Goal: Find specific page/section: Find specific page/section

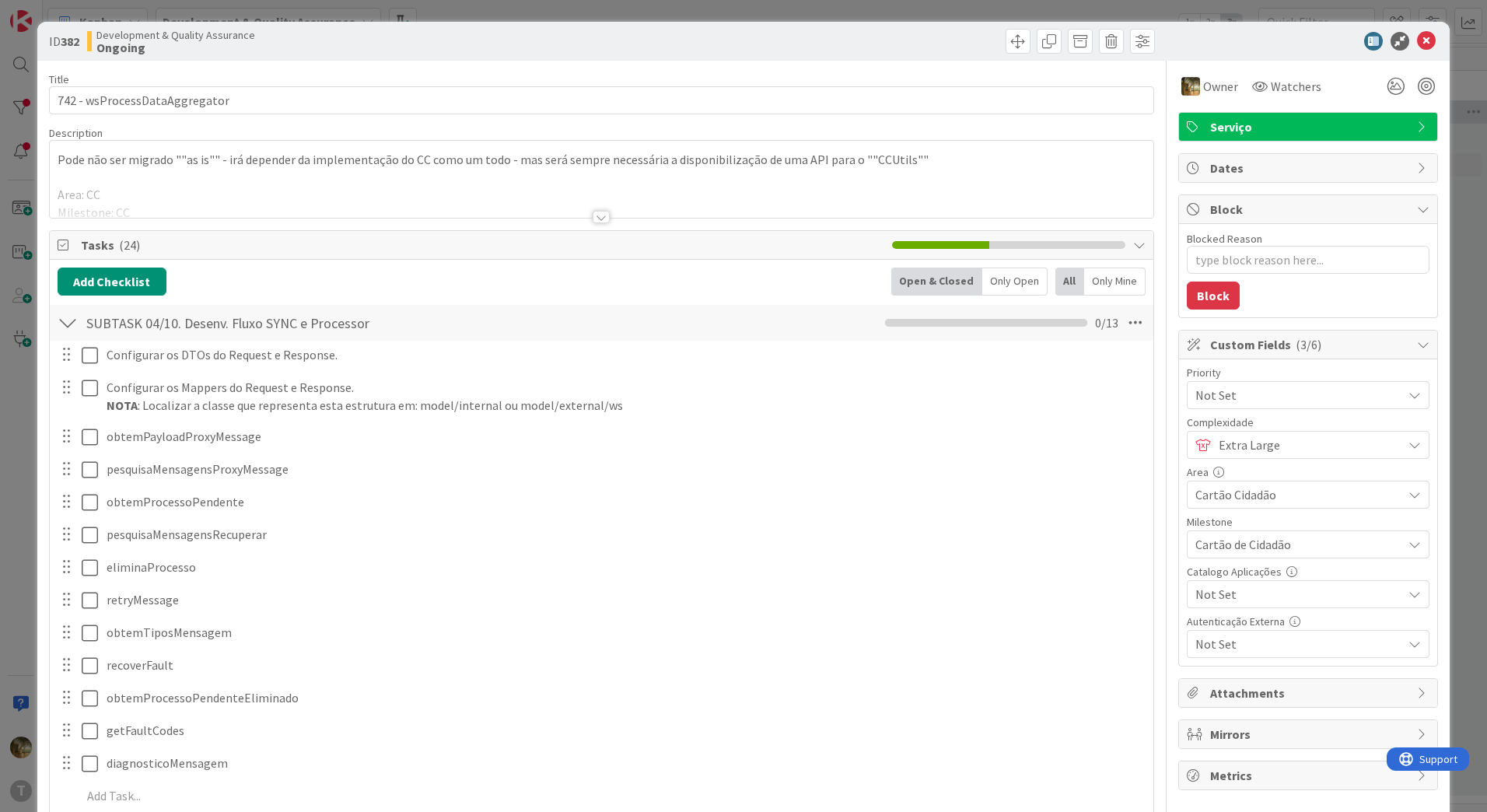
type textarea "x"
click at [1417, 42] on icon at bounding box center [1426, 41] width 19 height 19
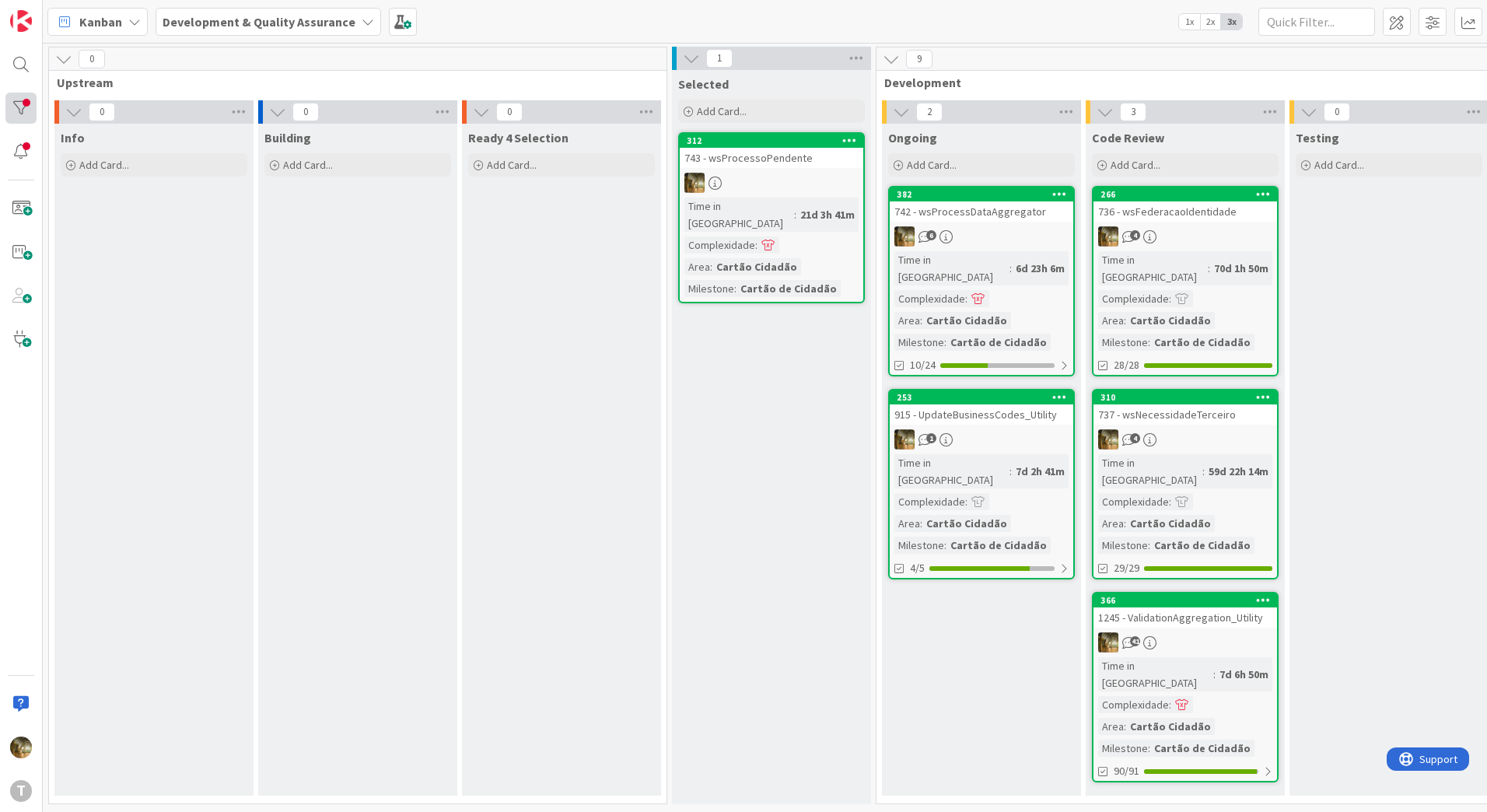
click at [6, 108] on div at bounding box center [20, 108] width 31 height 31
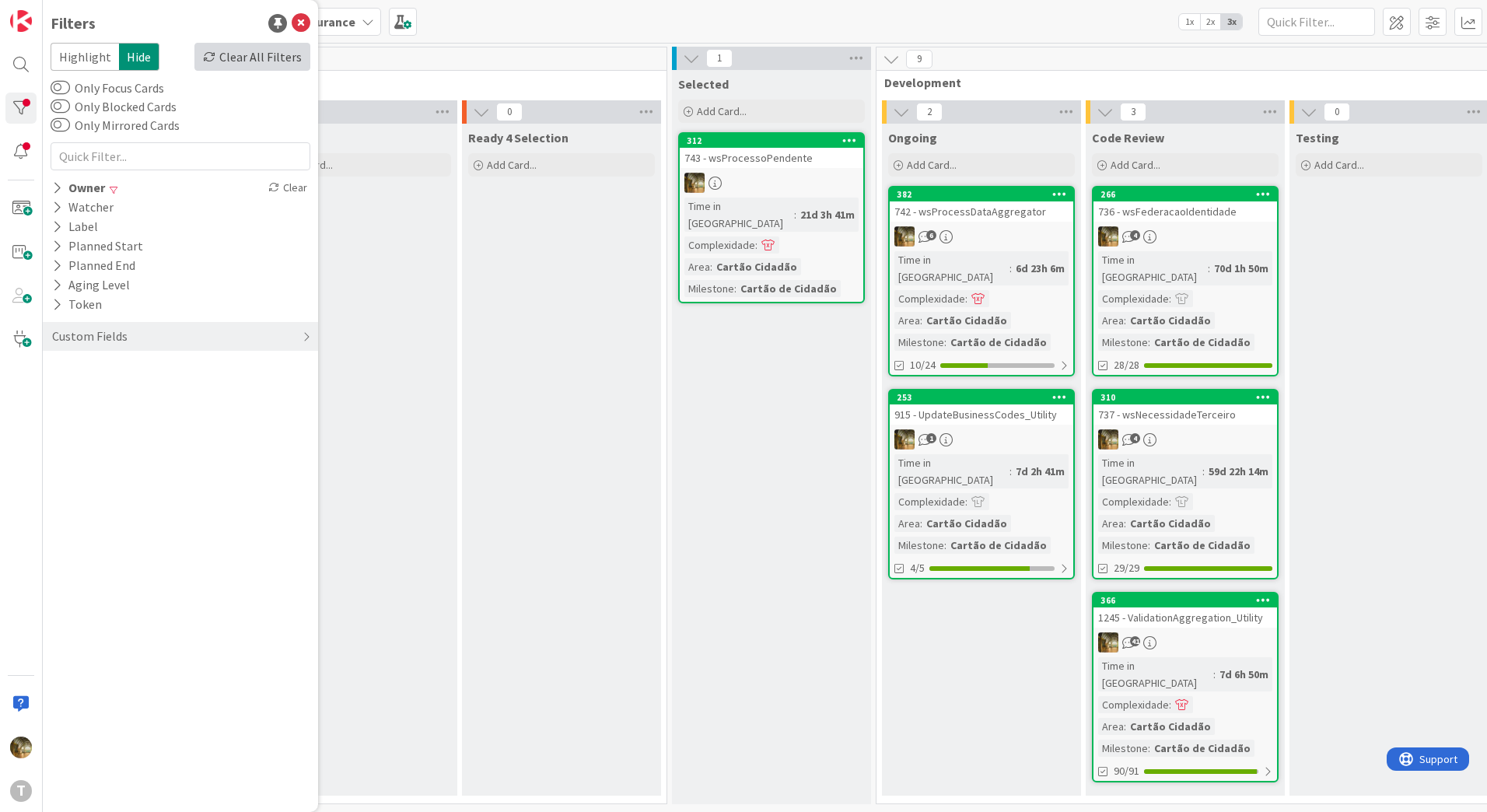
click at [255, 66] on div "Clear All Filters" at bounding box center [252, 57] width 116 height 28
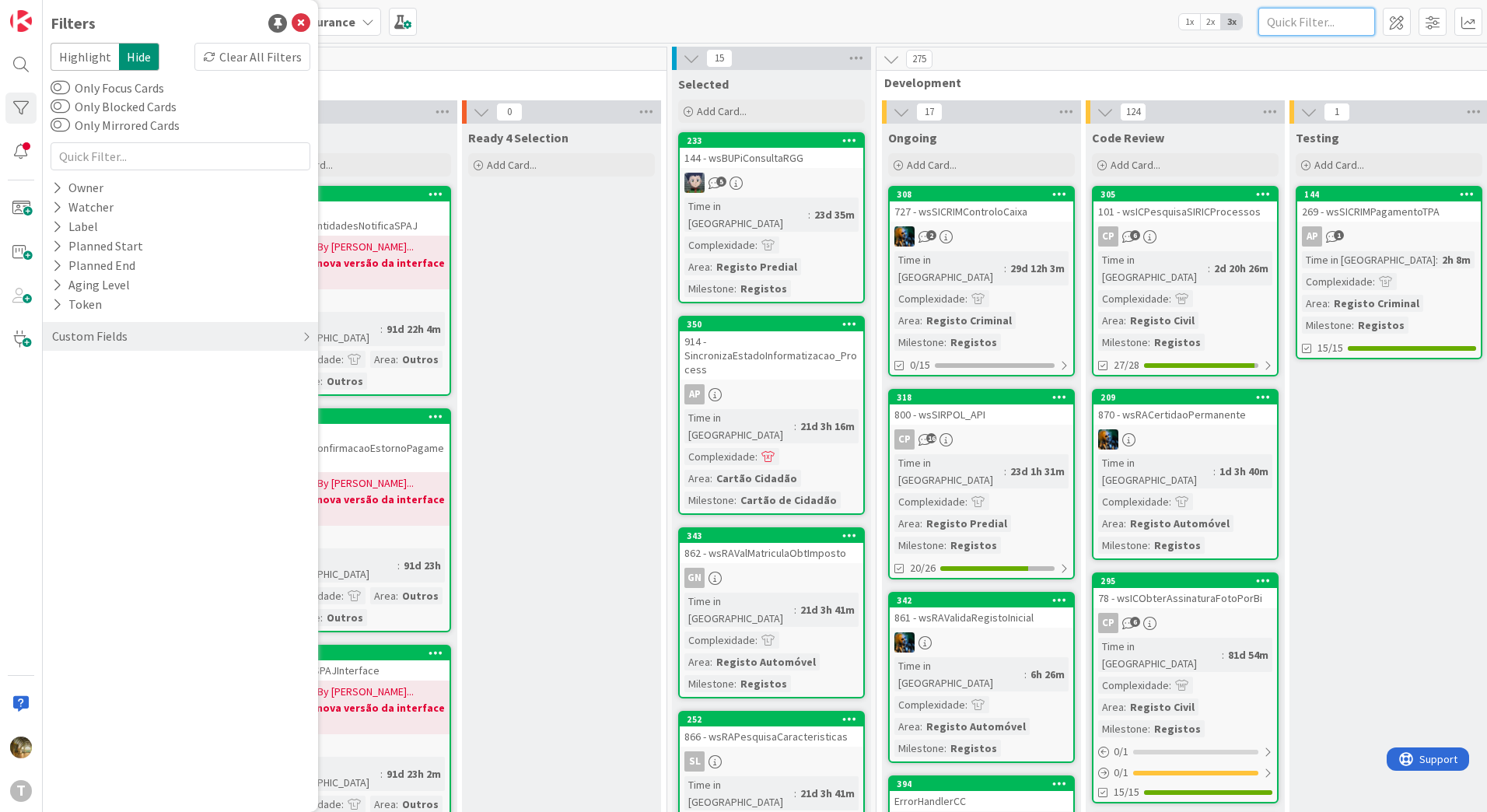
click at [1314, 22] on input "text" at bounding box center [1316, 22] width 117 height 28
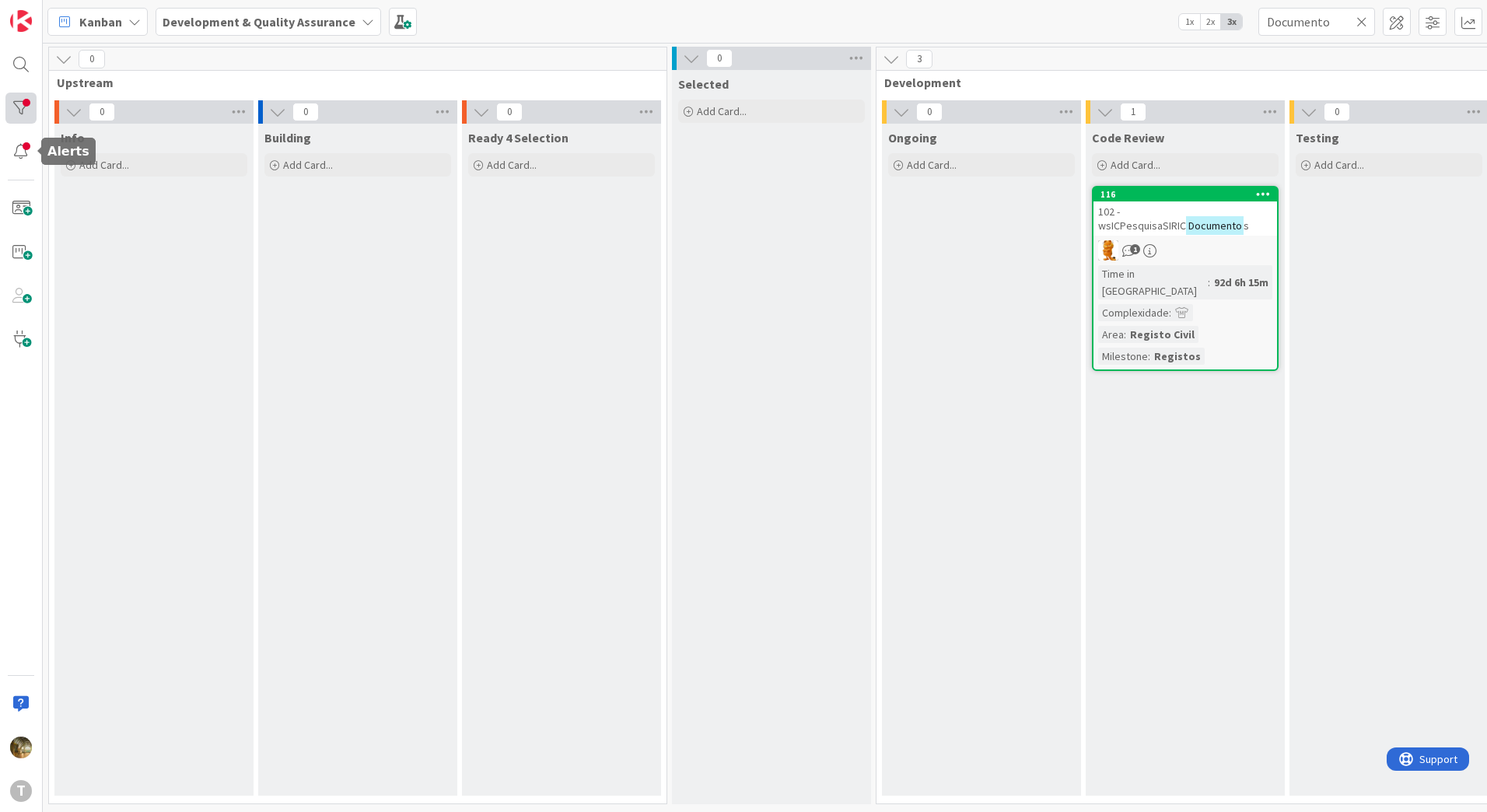
click at [20, 113] on div at bounding box center [20, 108] width 31 height 31
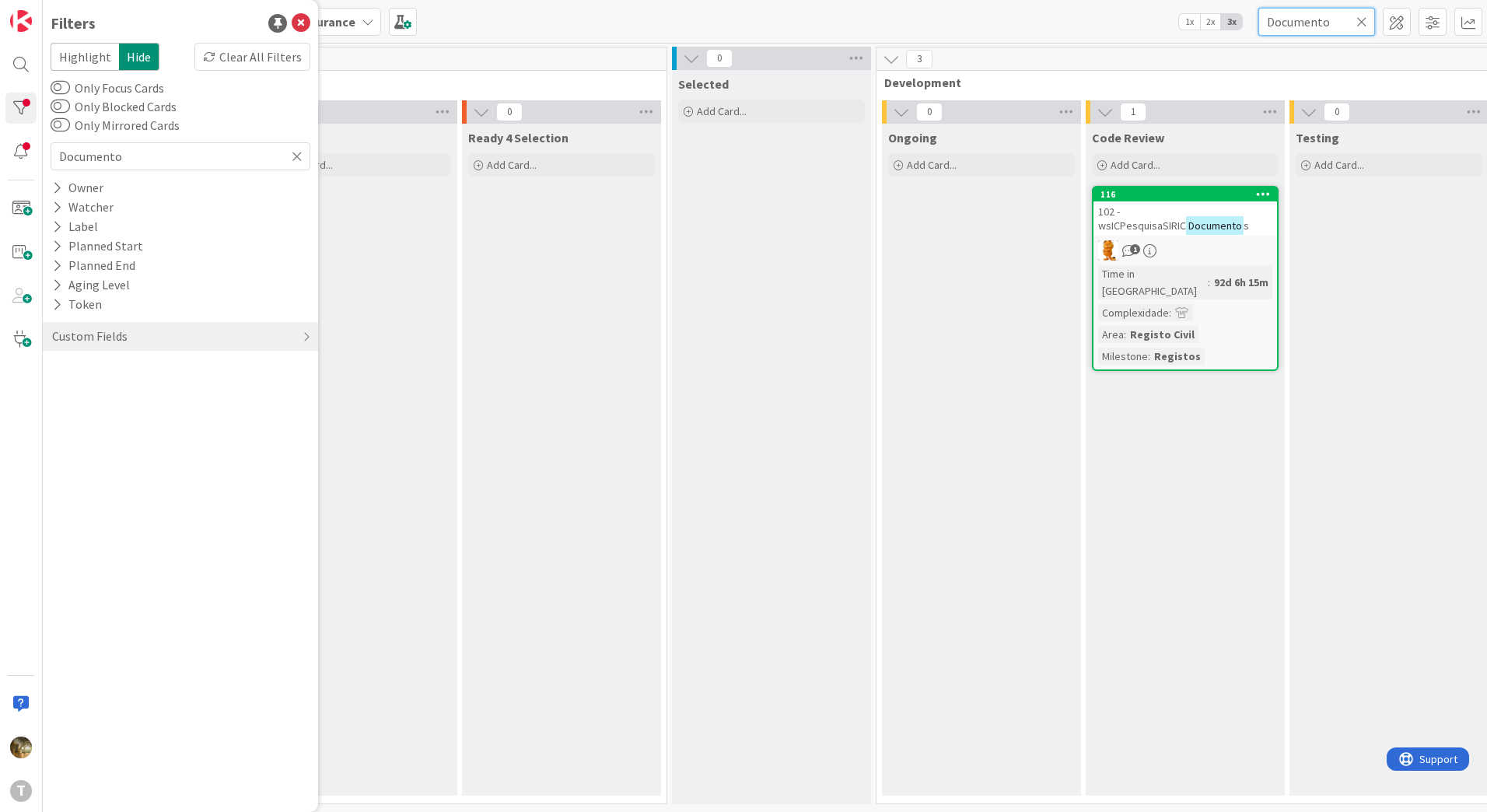
click at [1279, 27] on input "Documento" at bounding box center [1316, 22] width 117 height 28
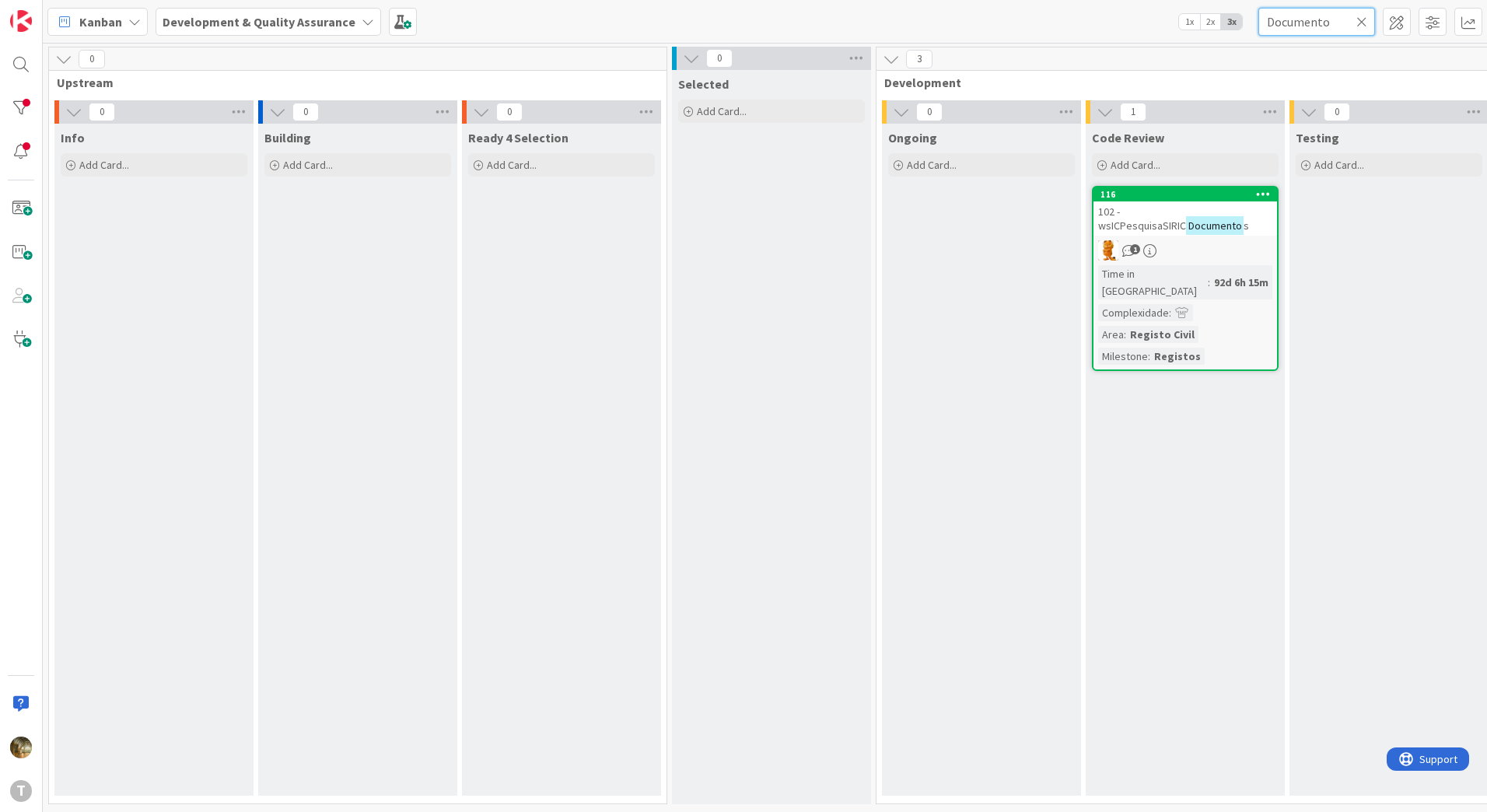
click at [1279, 27] on input "Documento" at bounding box center [1316, 22] width 117 height 28
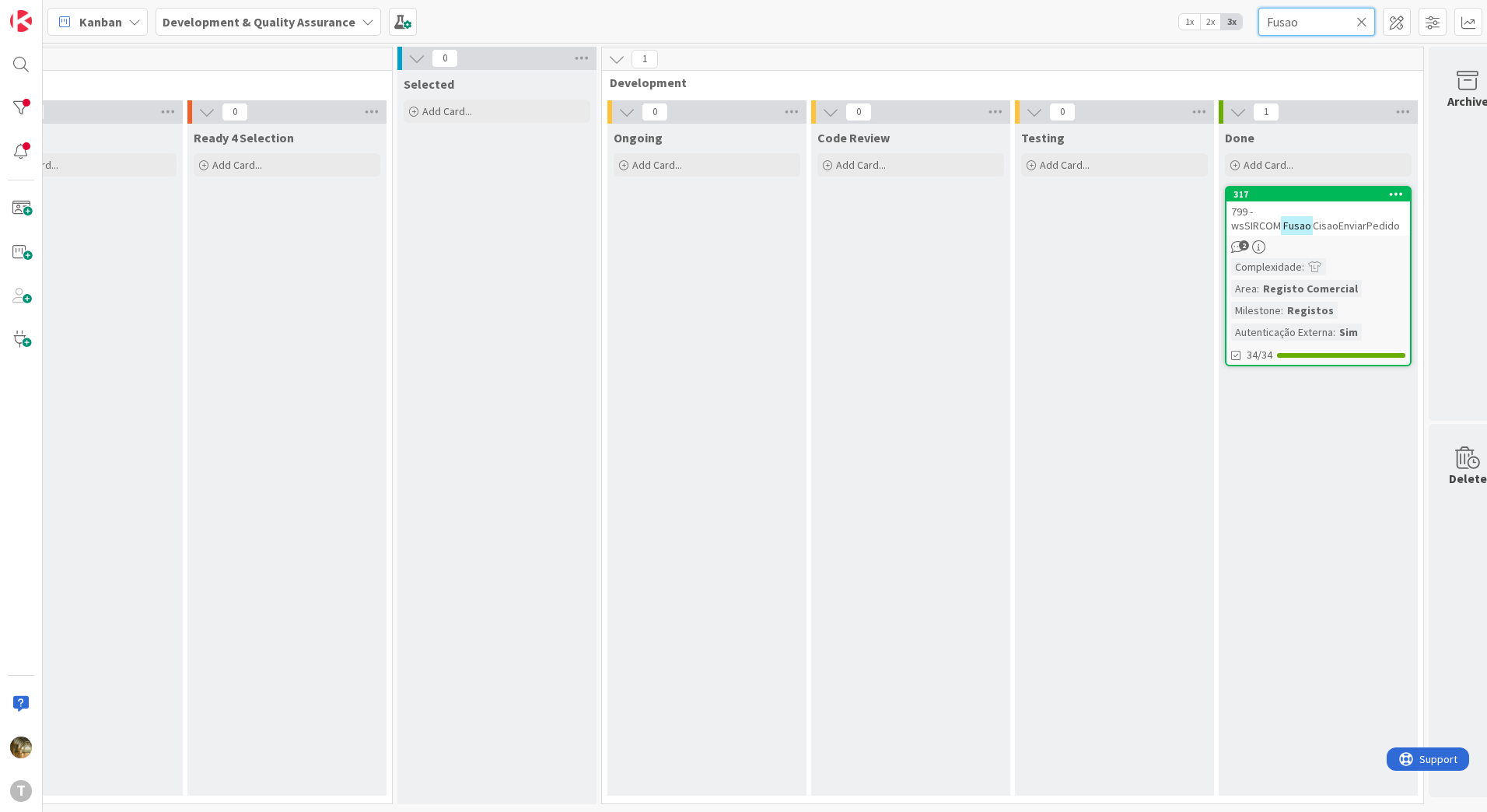
scroll to position [0, 265]
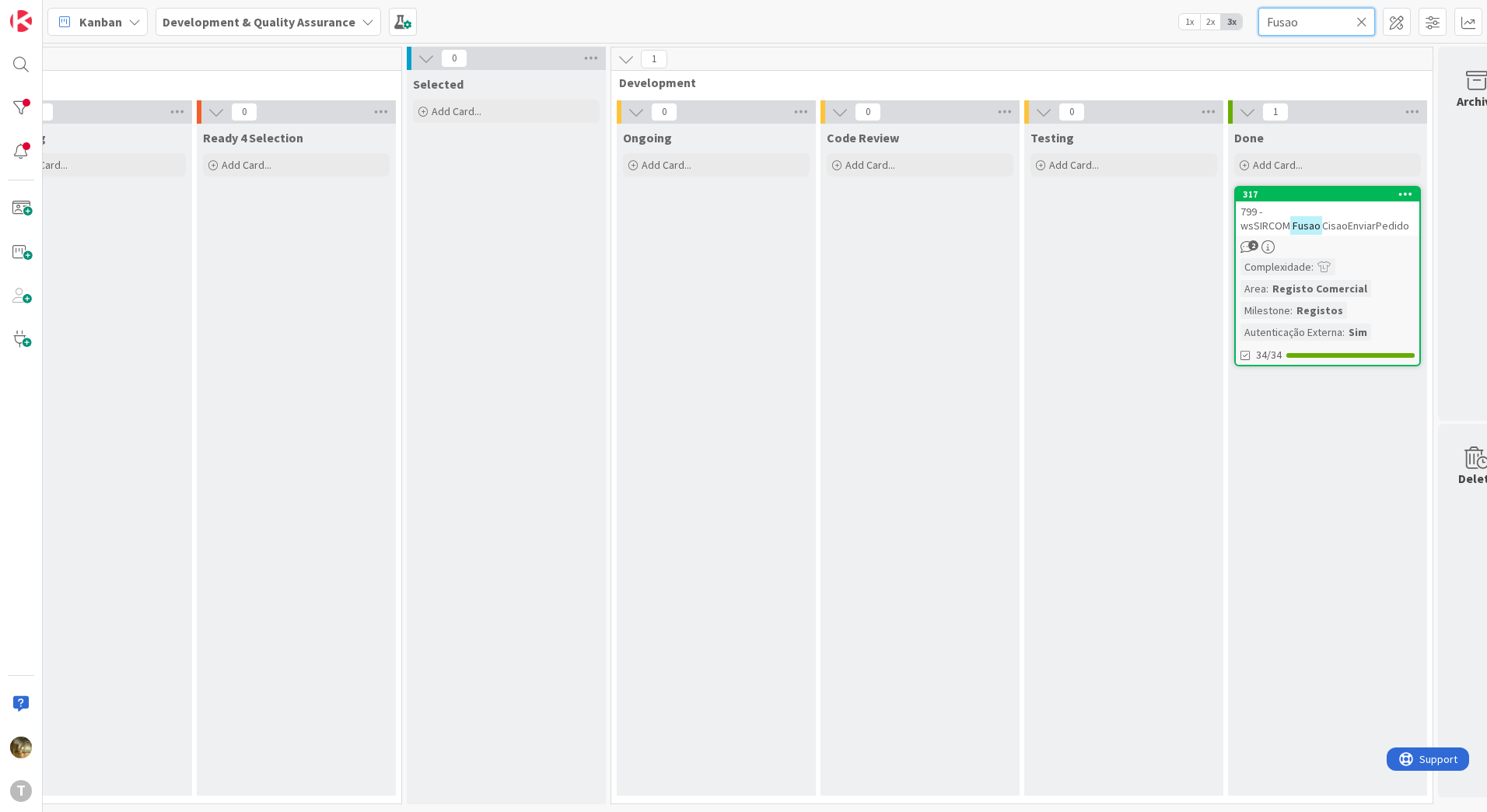
click at [1282, 9] on input "Fusao" at bounding box center [1316, 22] width 117 height 28
click at [1283, 21] on input "Fusao" at bounding box center [1316, 22] width 117 height 28
type input "ObterDocumento"
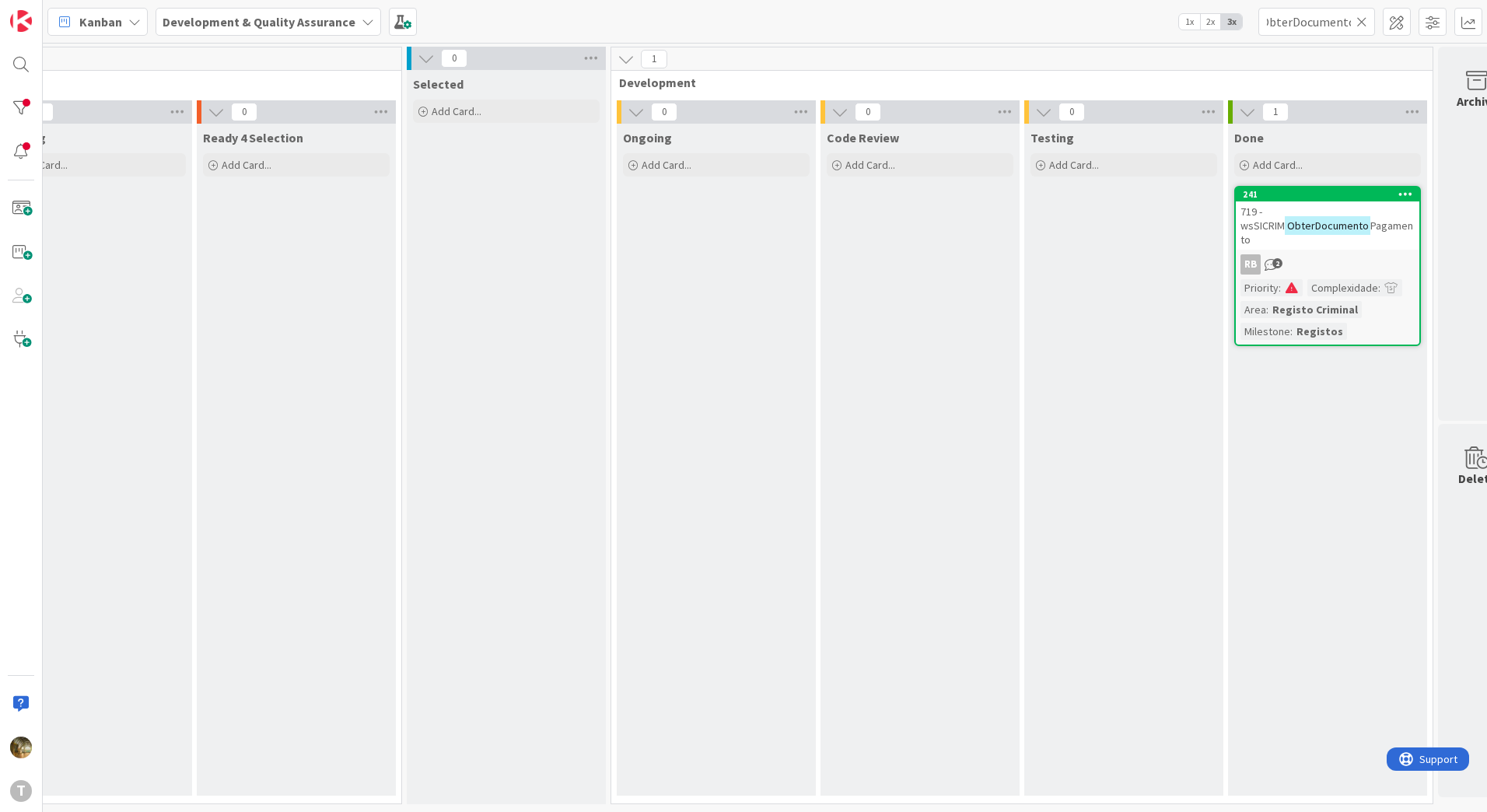
click at [1370, 232] on div "719 - wsSICRIM ObterDocumento Pagamento" at bounding box center [1328, 225] width 184 height 49
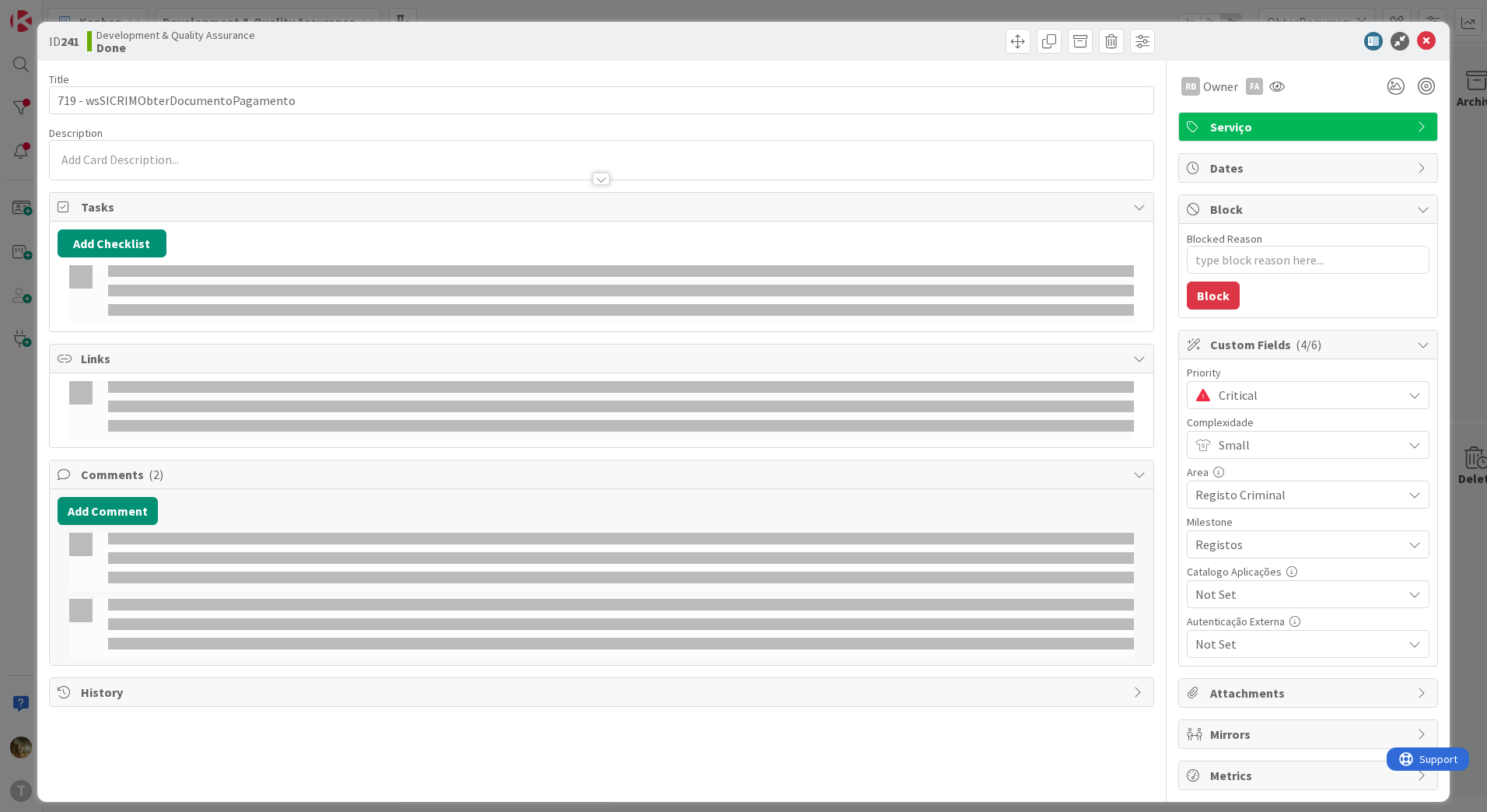
type textarea "x"
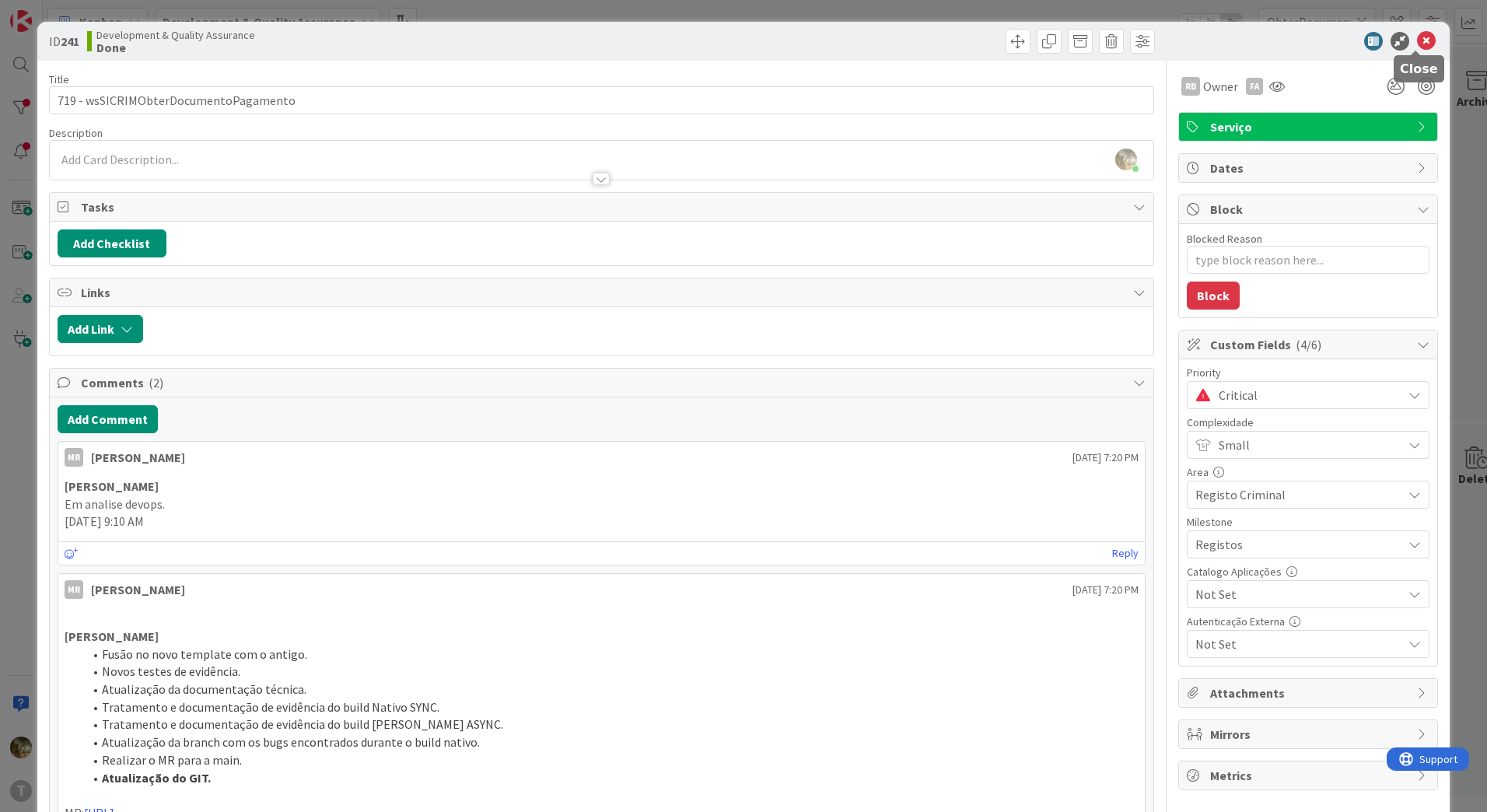
click at [1417, 36] on icon at bounding box center [1426, 41] width 19 height 19
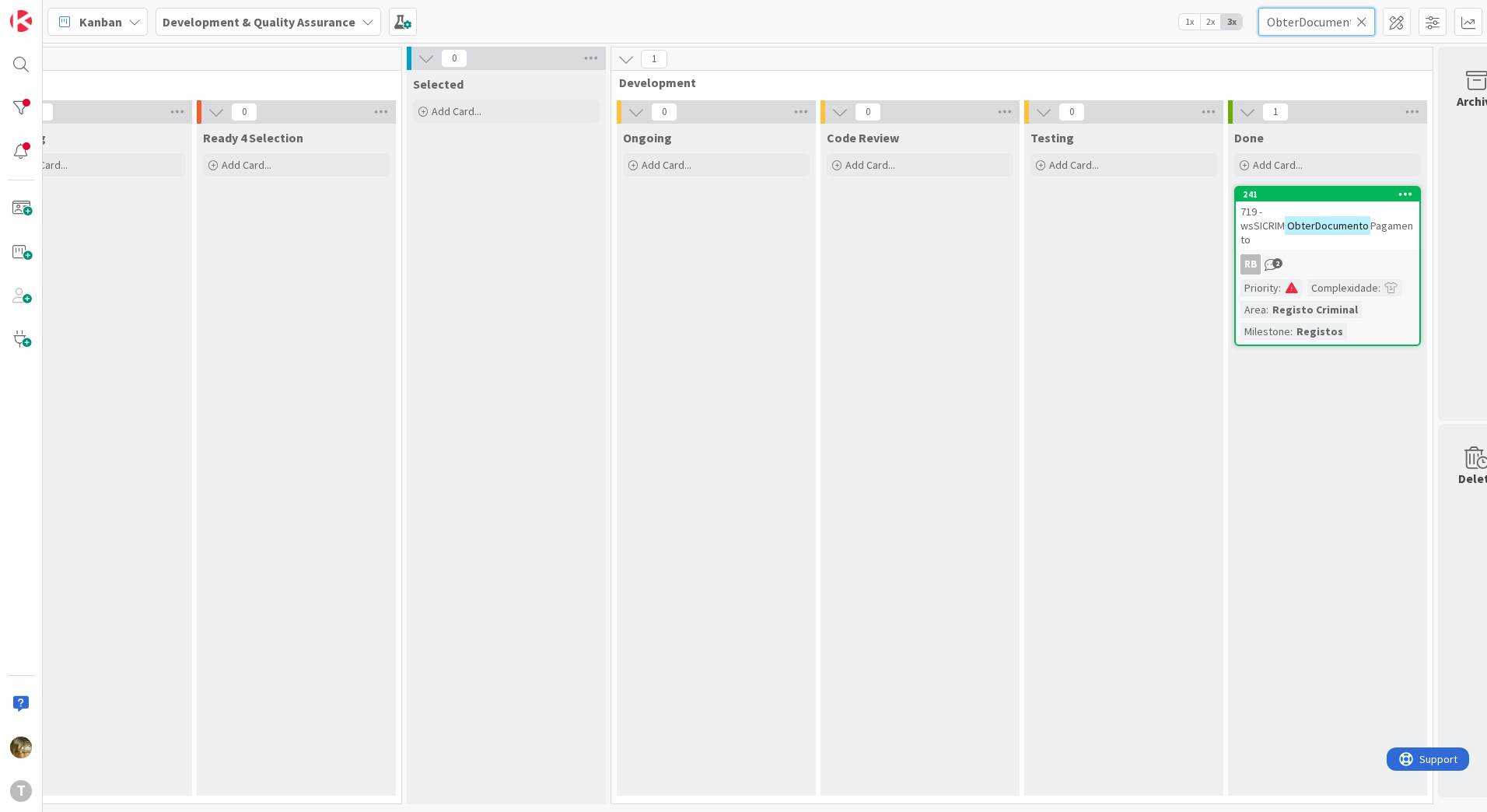
click at [1295, 28] on input "ObterDocumento" at bounding box center [1316, 22] width 117 height 28
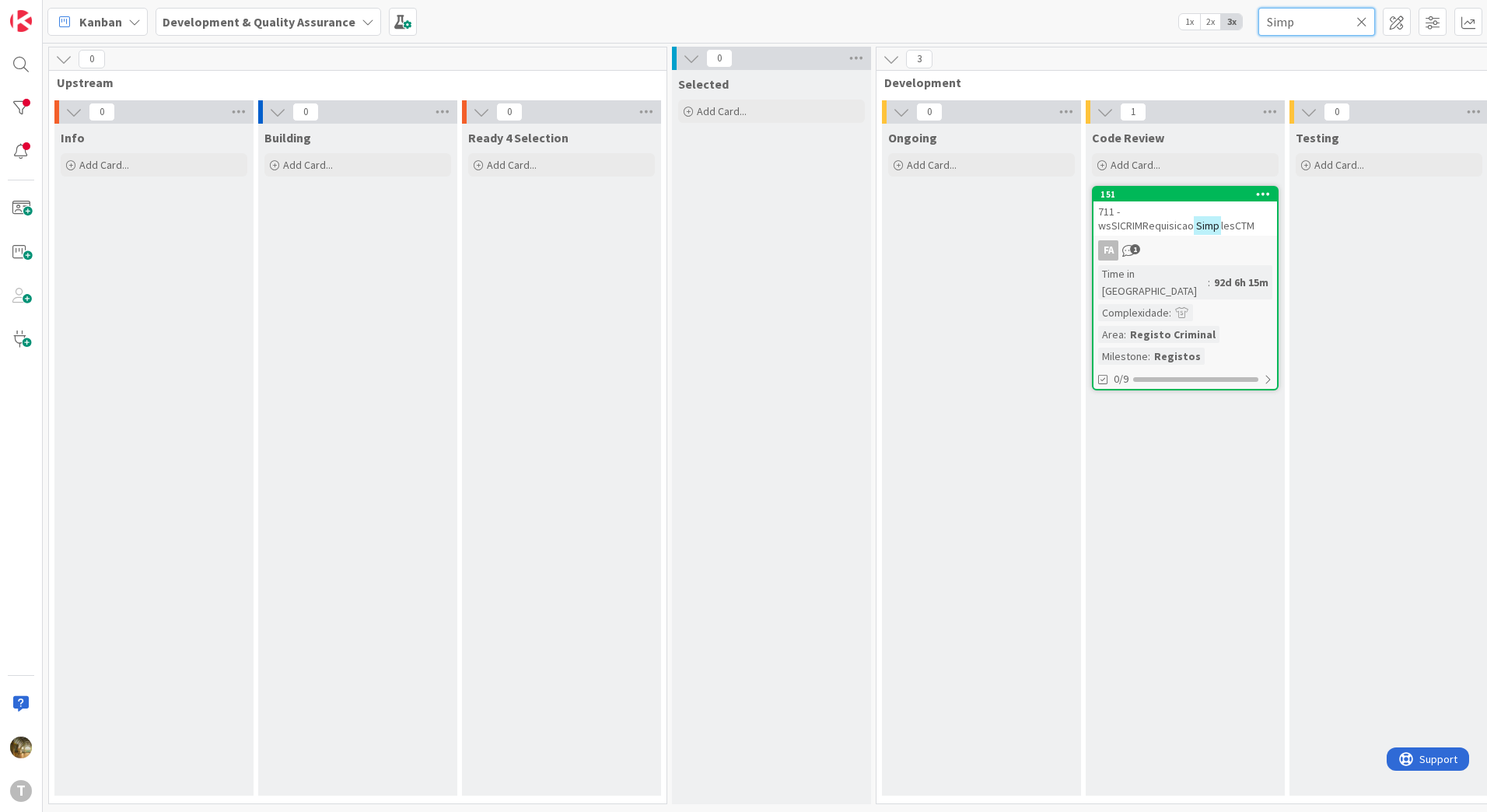
scroll to position [0, 153]
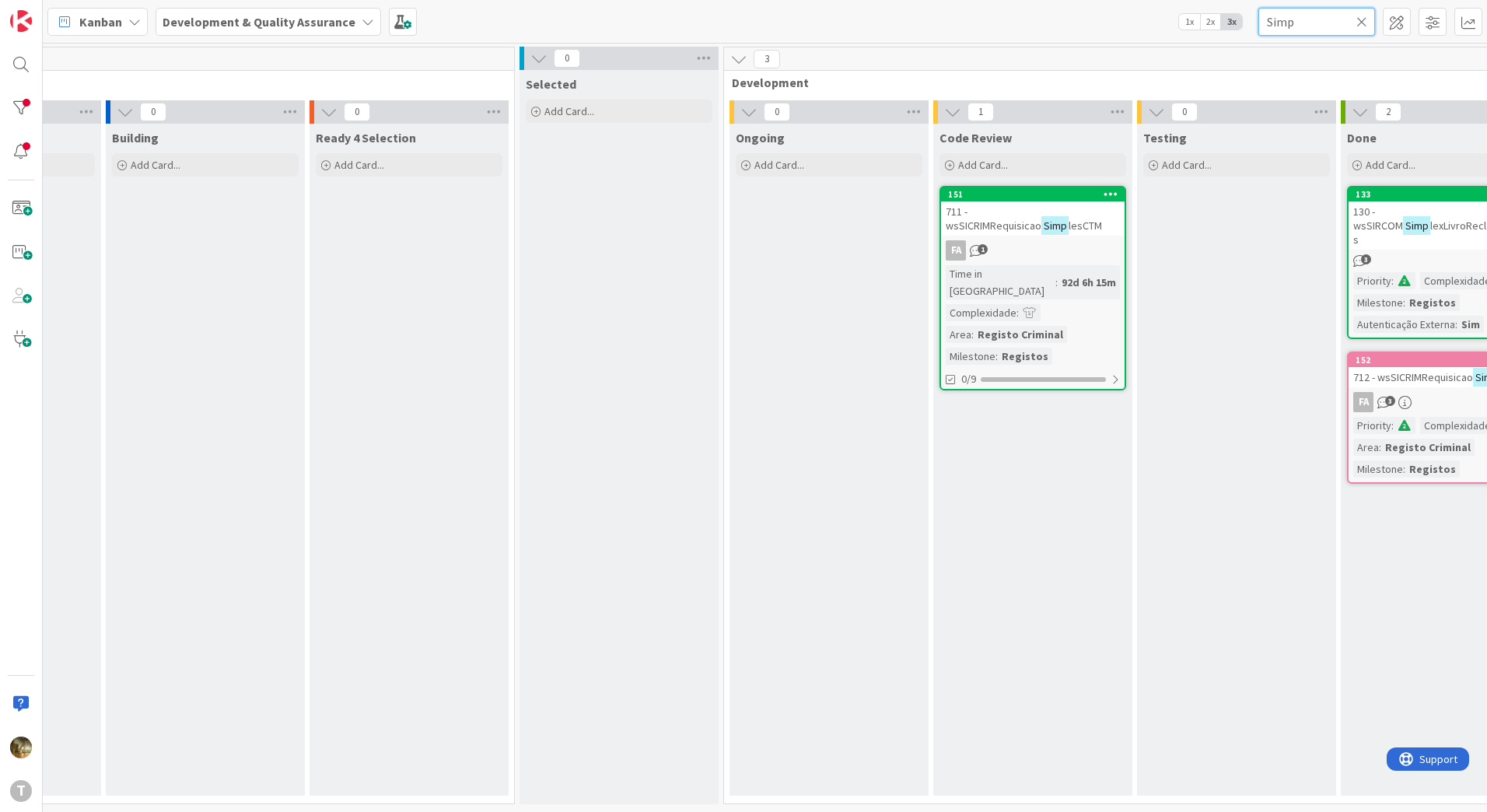
click at [1264, 27] on input "Simp" at bounding box center [1316, 22] width 117 height 28
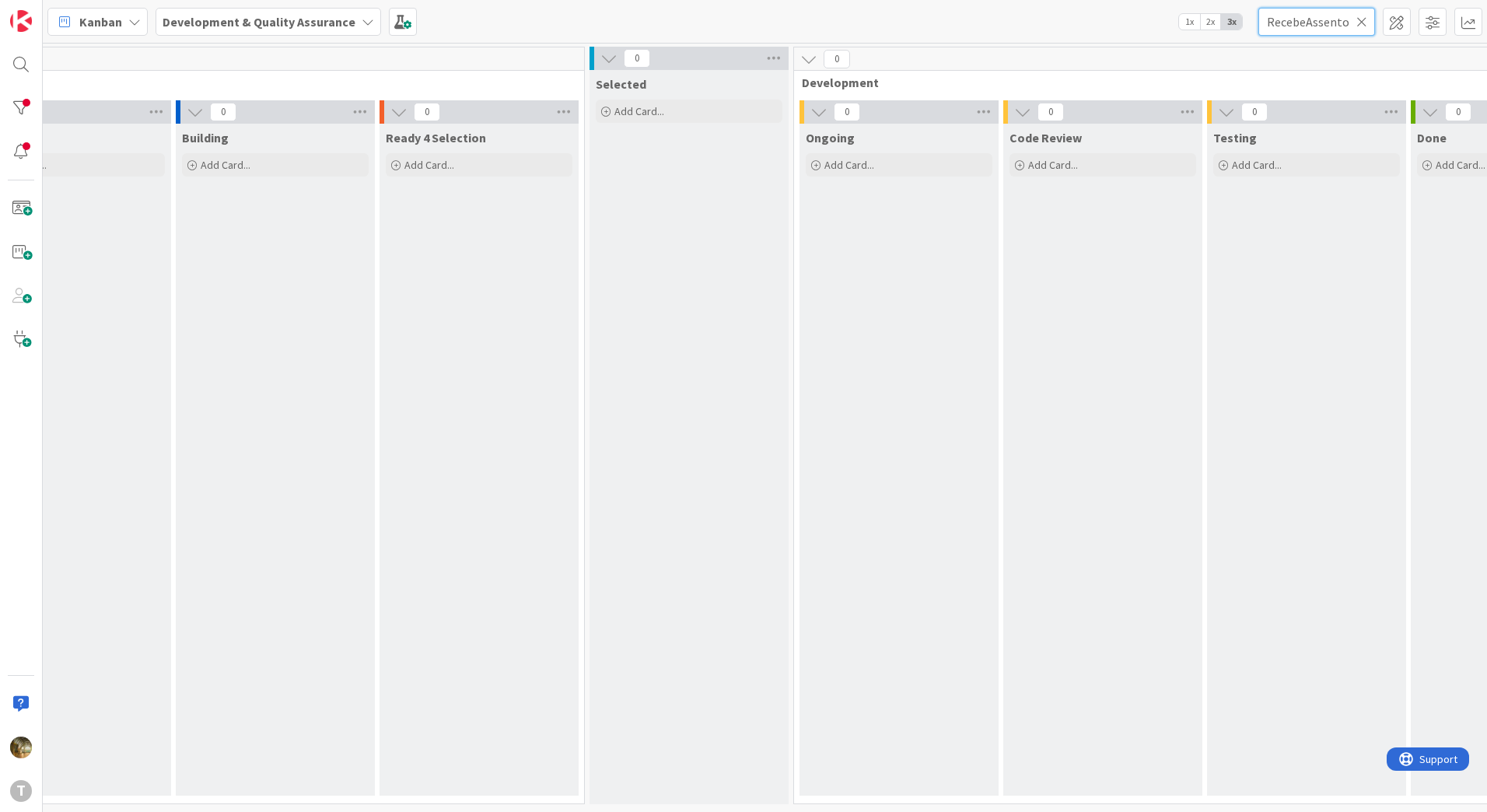
scroll to position [0, 0]
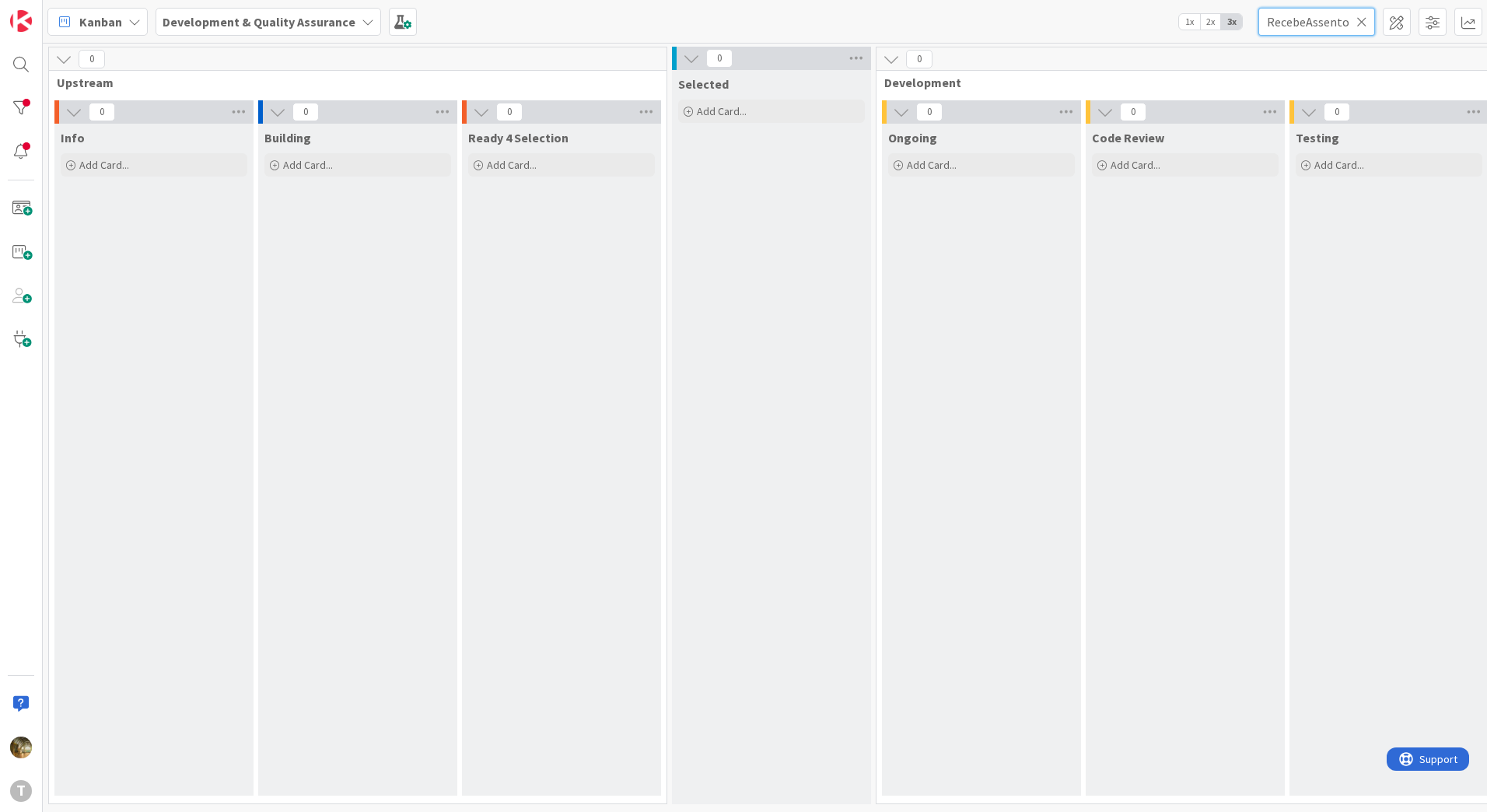
type input "RecebeAssento"
click at [1363, 20] on icon at bounding box center [1362, 22] width 11 height 14
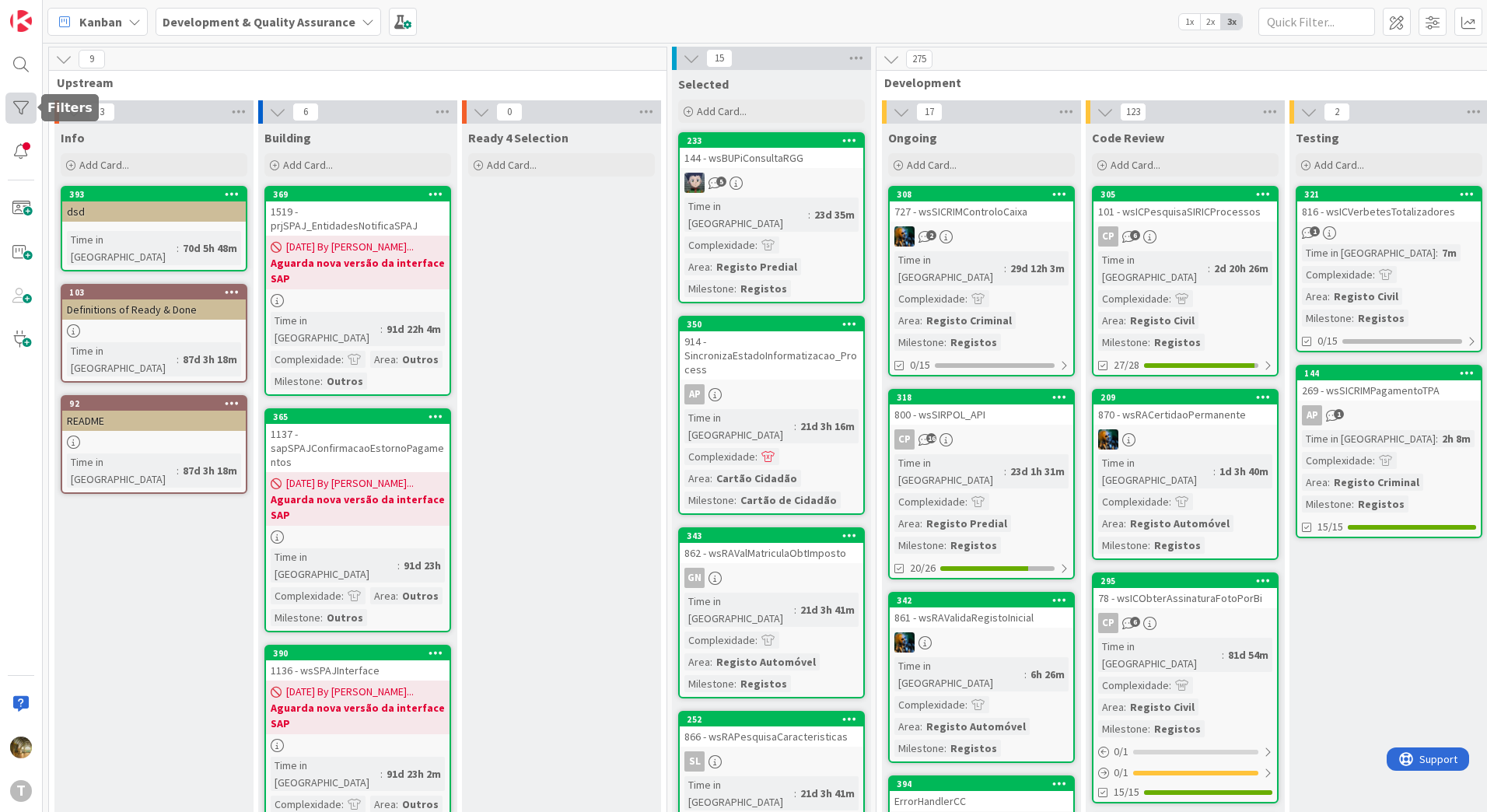
click at [19, 102] on div at bounding box center [20, 108] width 31 height 31
